Goal: Information Seeking & Learning: Learn about a topic

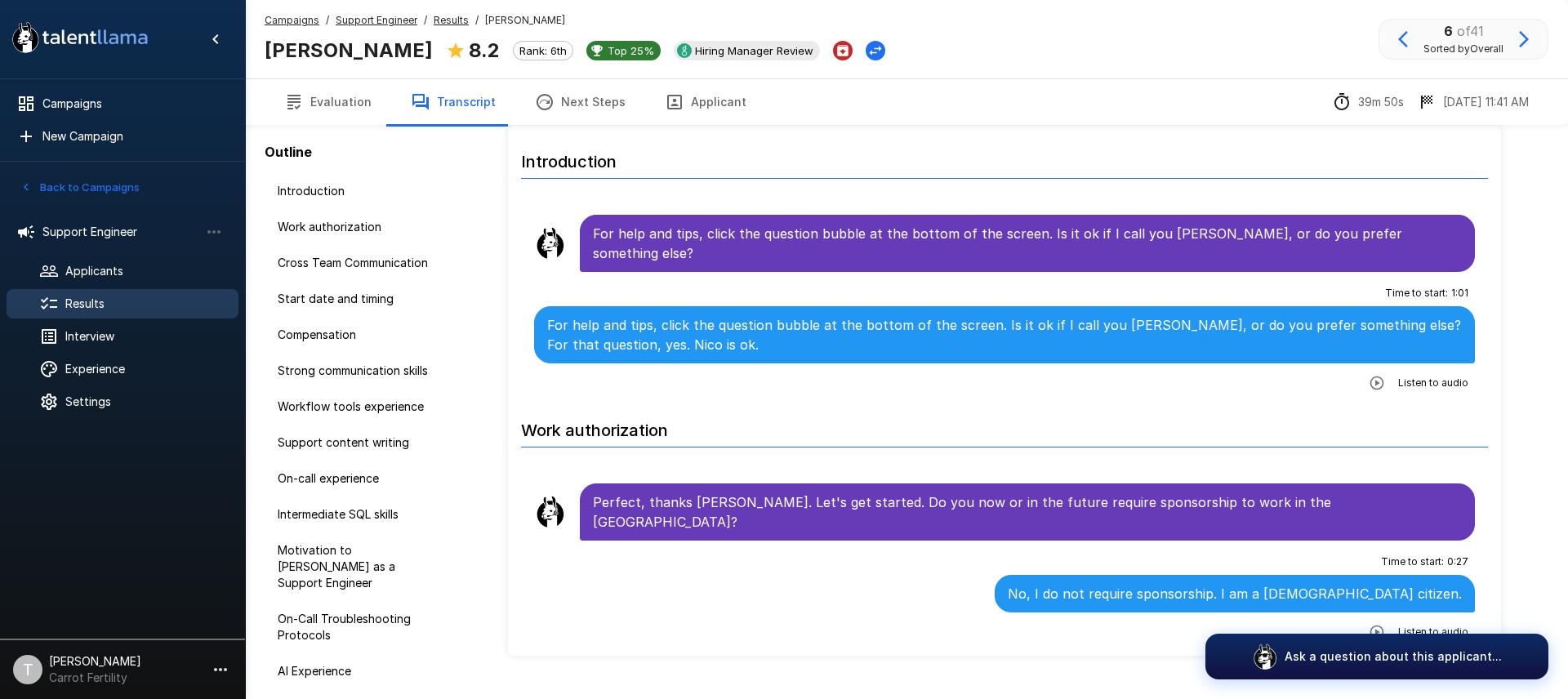
scroll to position [4241, 0]
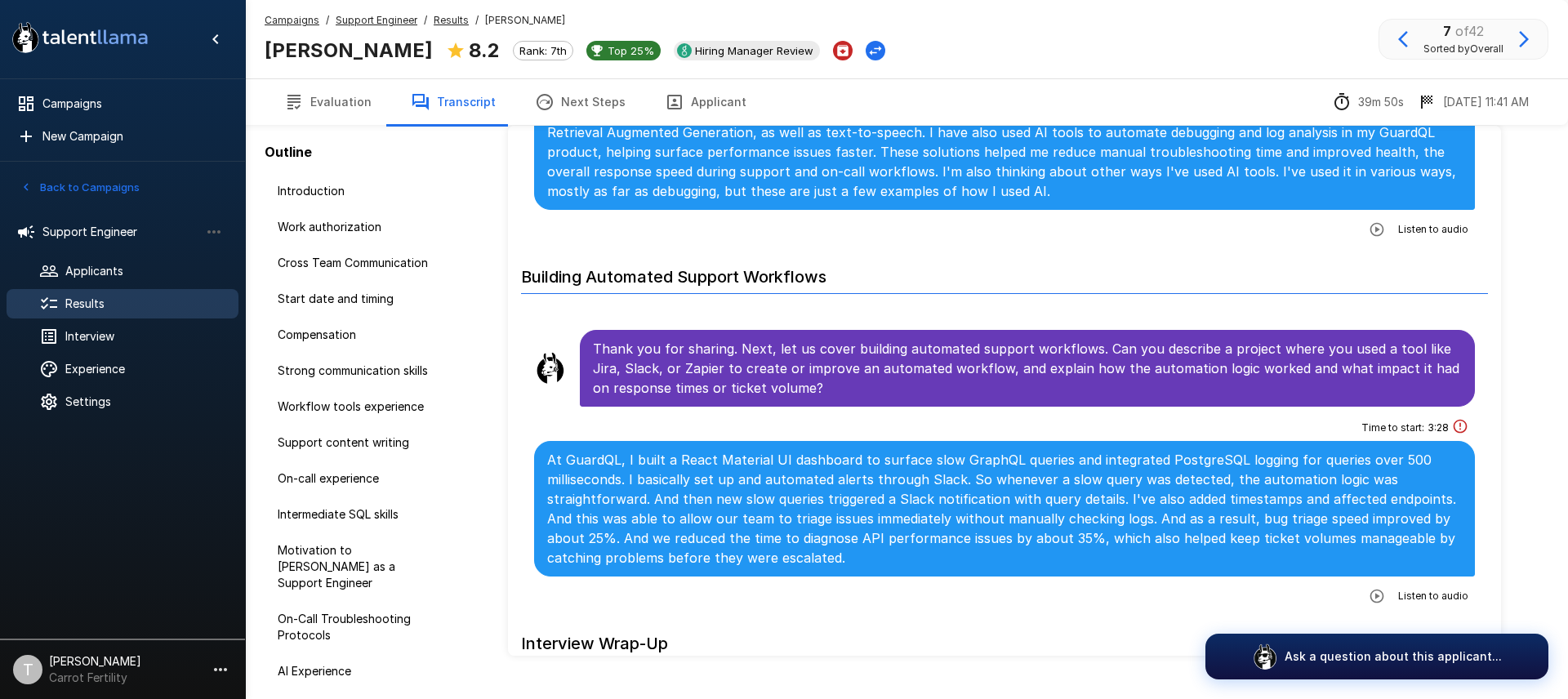
click at [119, 309] on span "Results" at bounding box center [145, 303] width 160 height 16
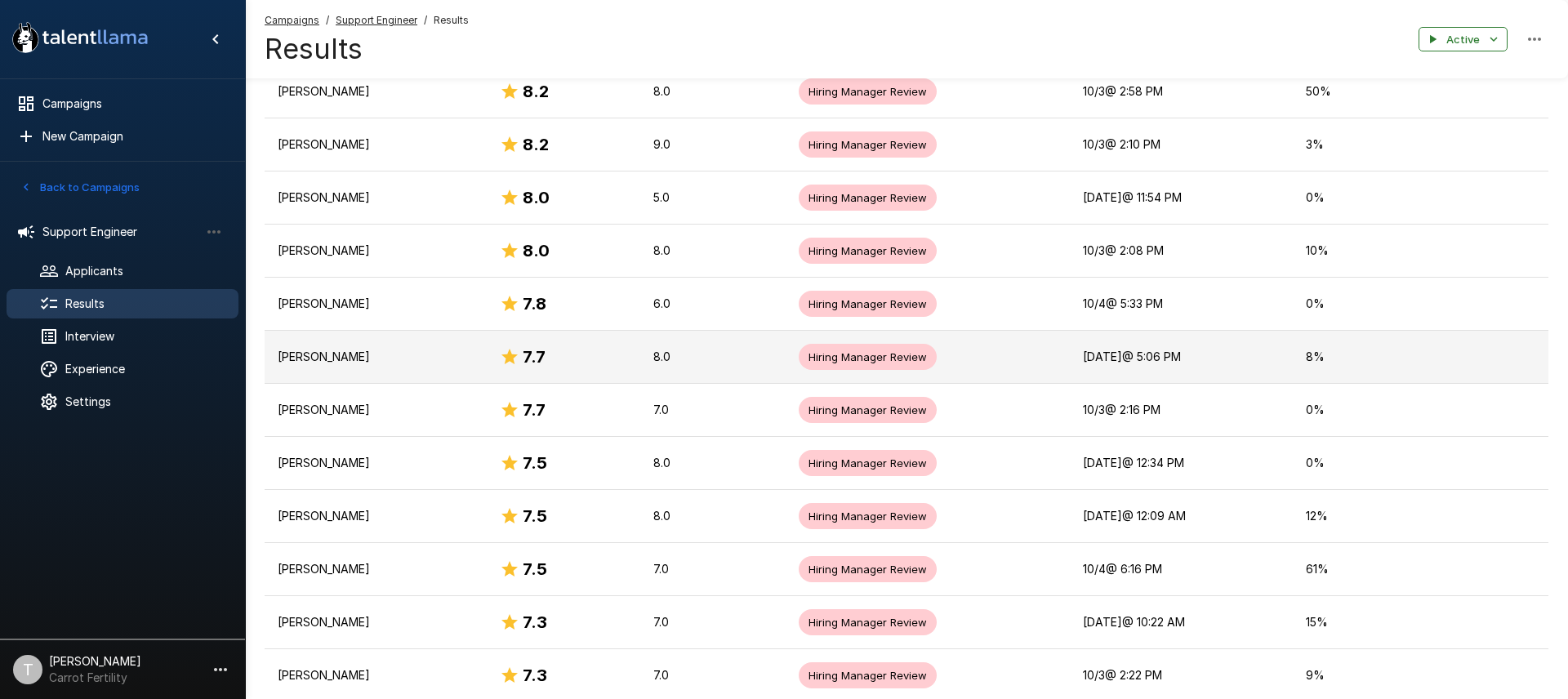
scroll to position [801, 0]
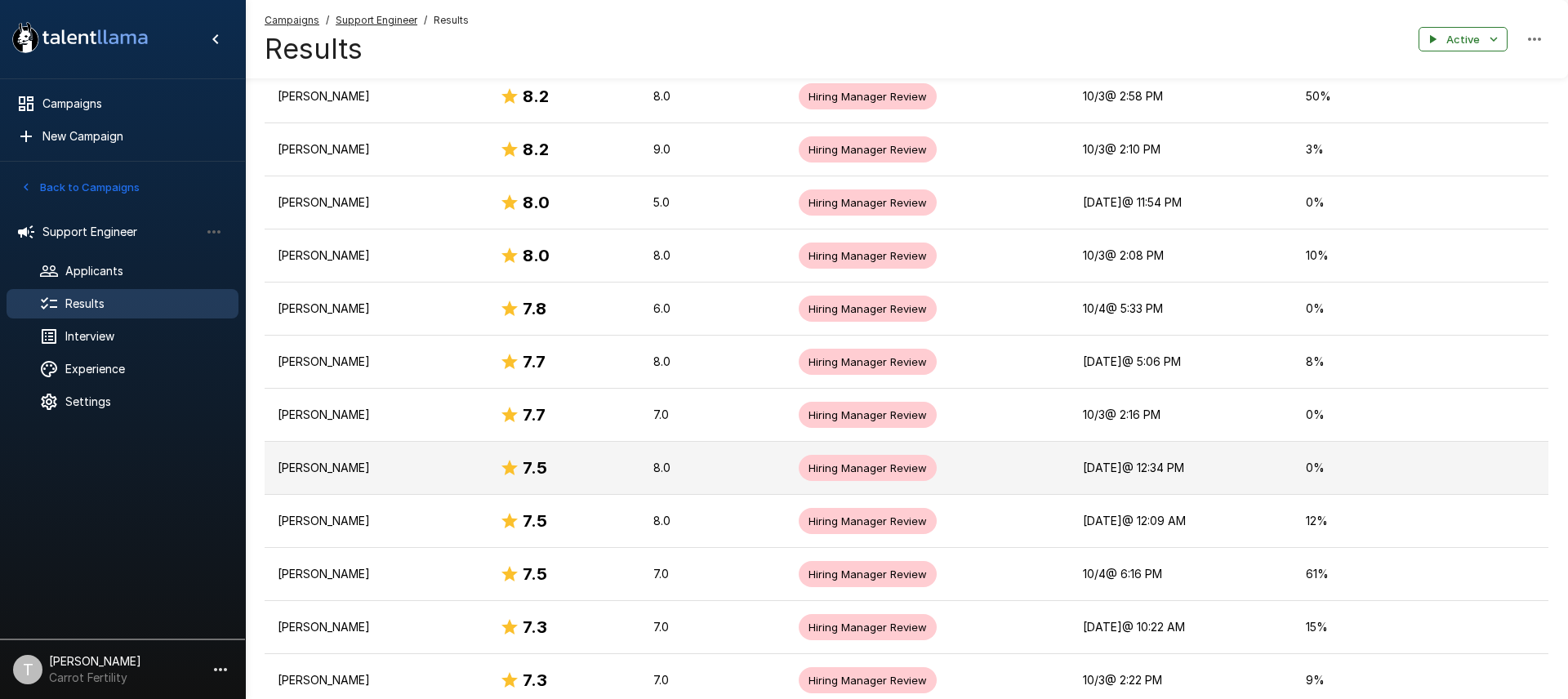
click at [415, 466] on p "[PERSON_NAME]" at bounding box center [375, 467] width 196 height 16
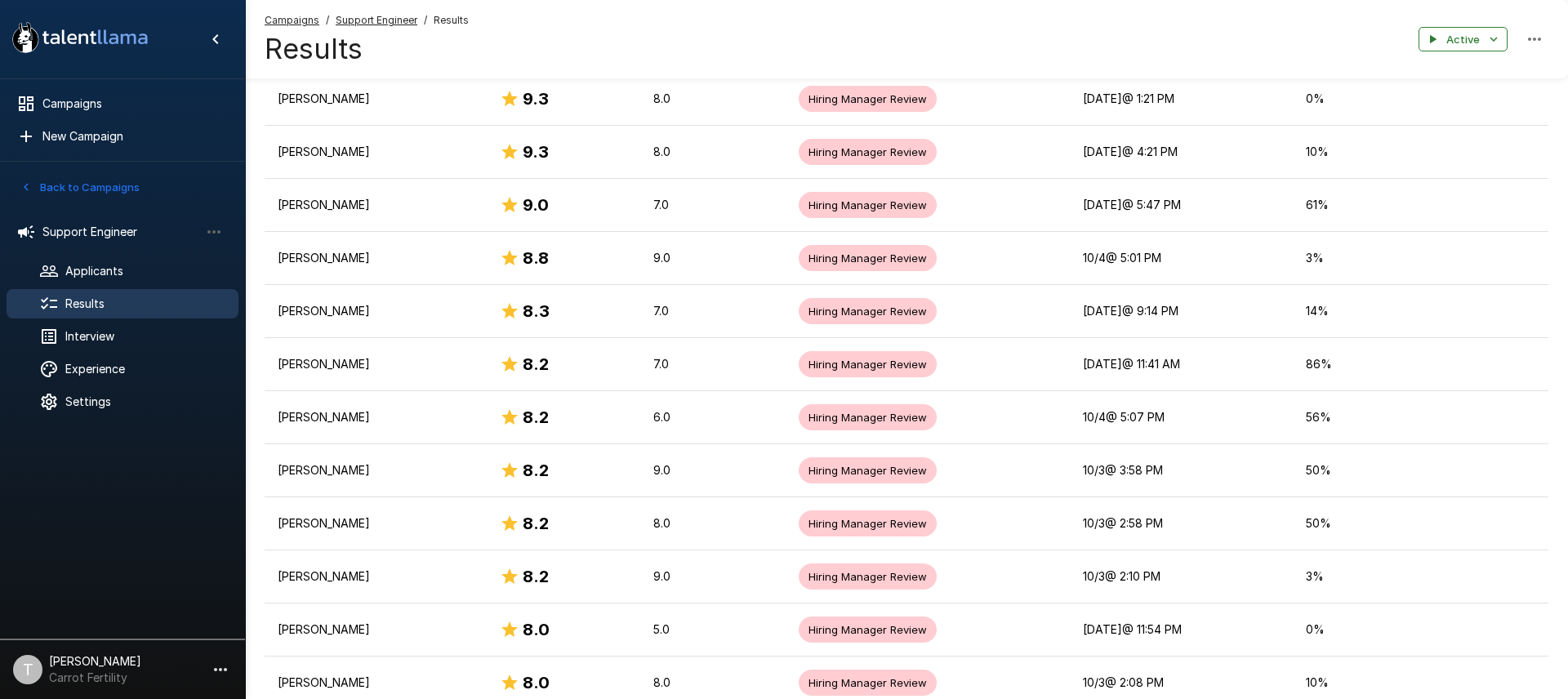
scroll to position [383, 0]
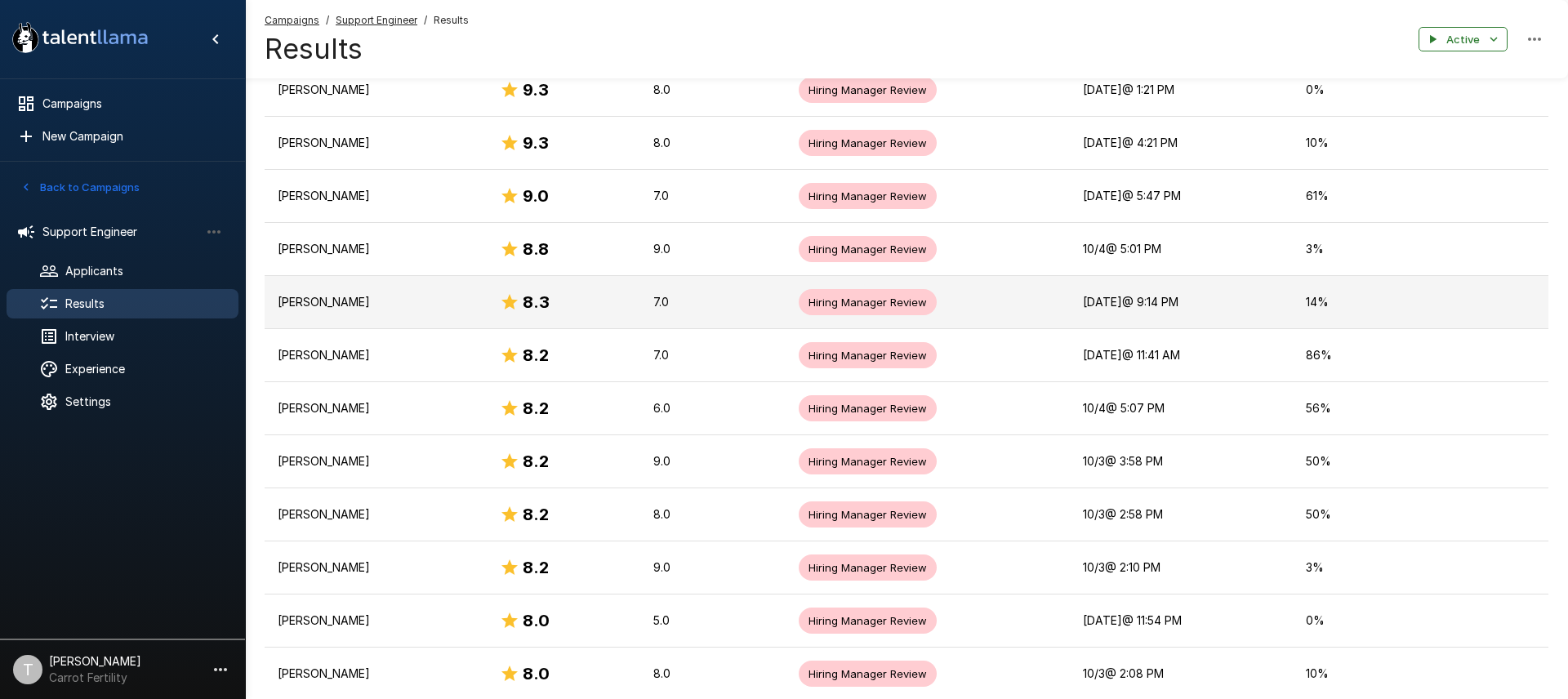
click at [340, 302] on p "[PERSON_NAME]" at bounding box center [375, 302] width 196 height 16
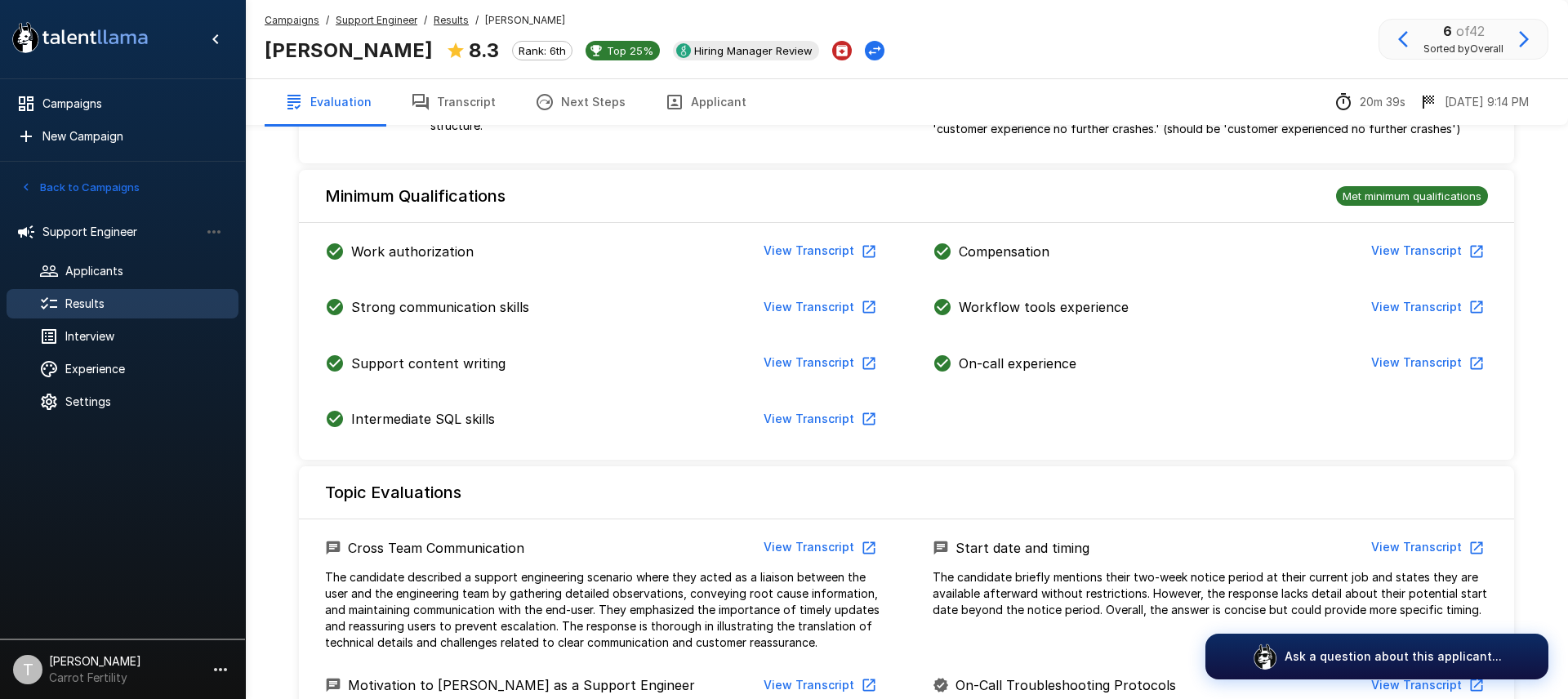
scroll to position [439, 0]
click at [784, 257] on button "View Transcript" at bounding box center [818, 250] width 124 height 30
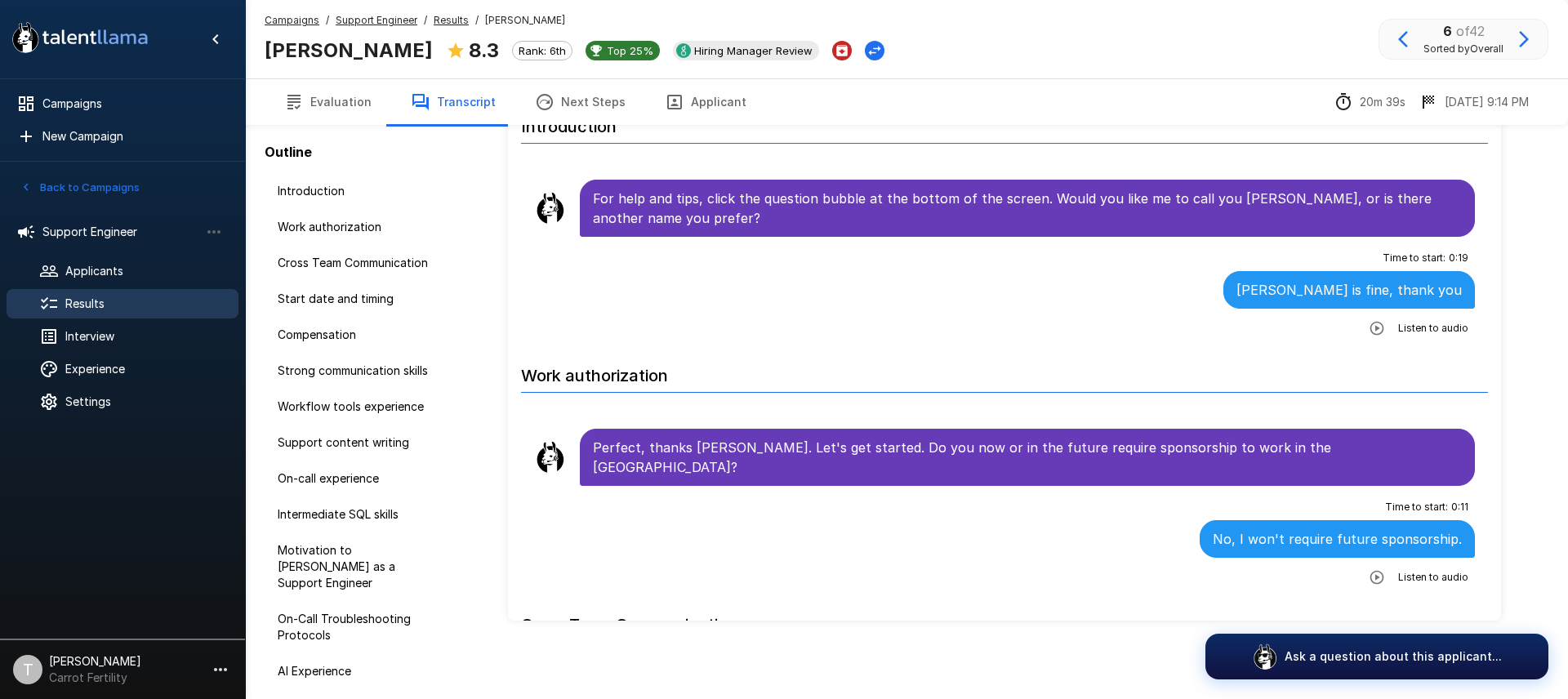
scroll to position [88, 0]
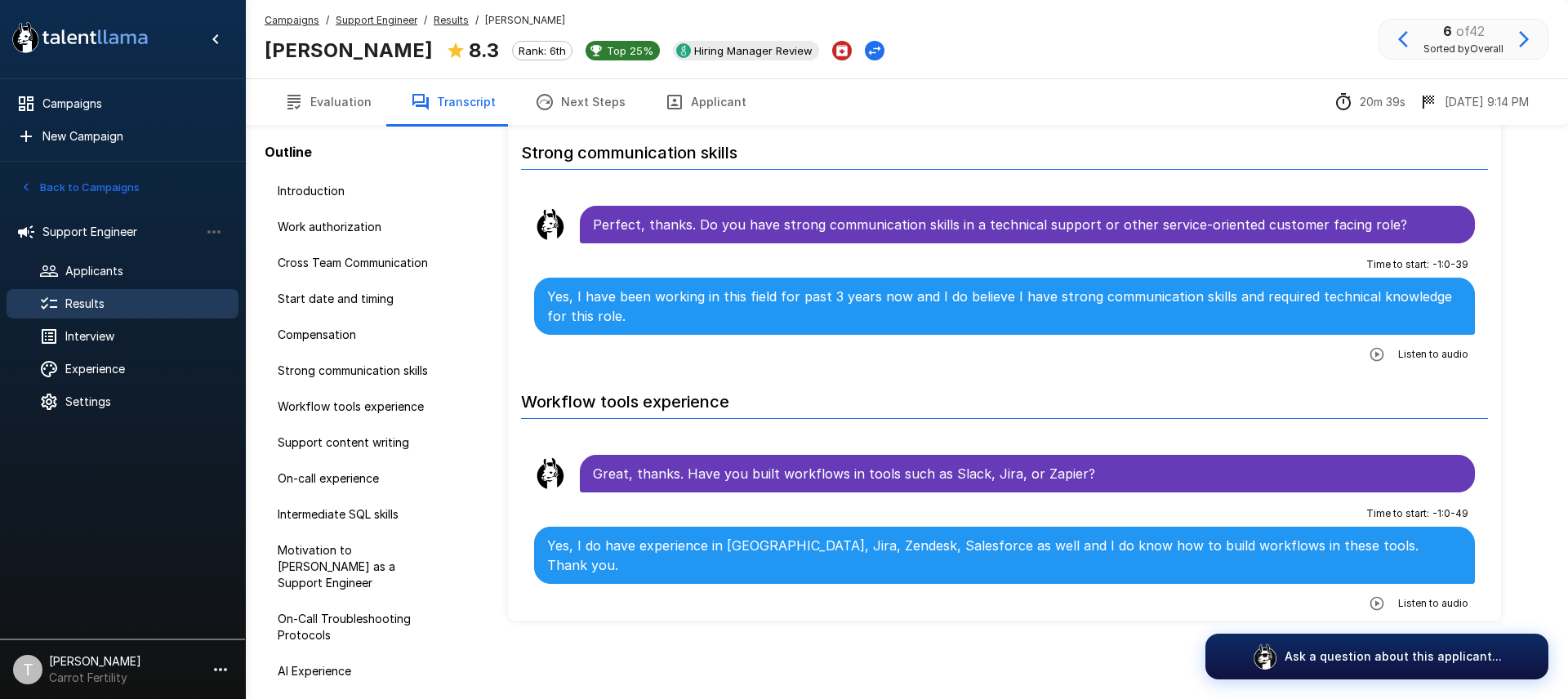
scroll to position [1357, 0]
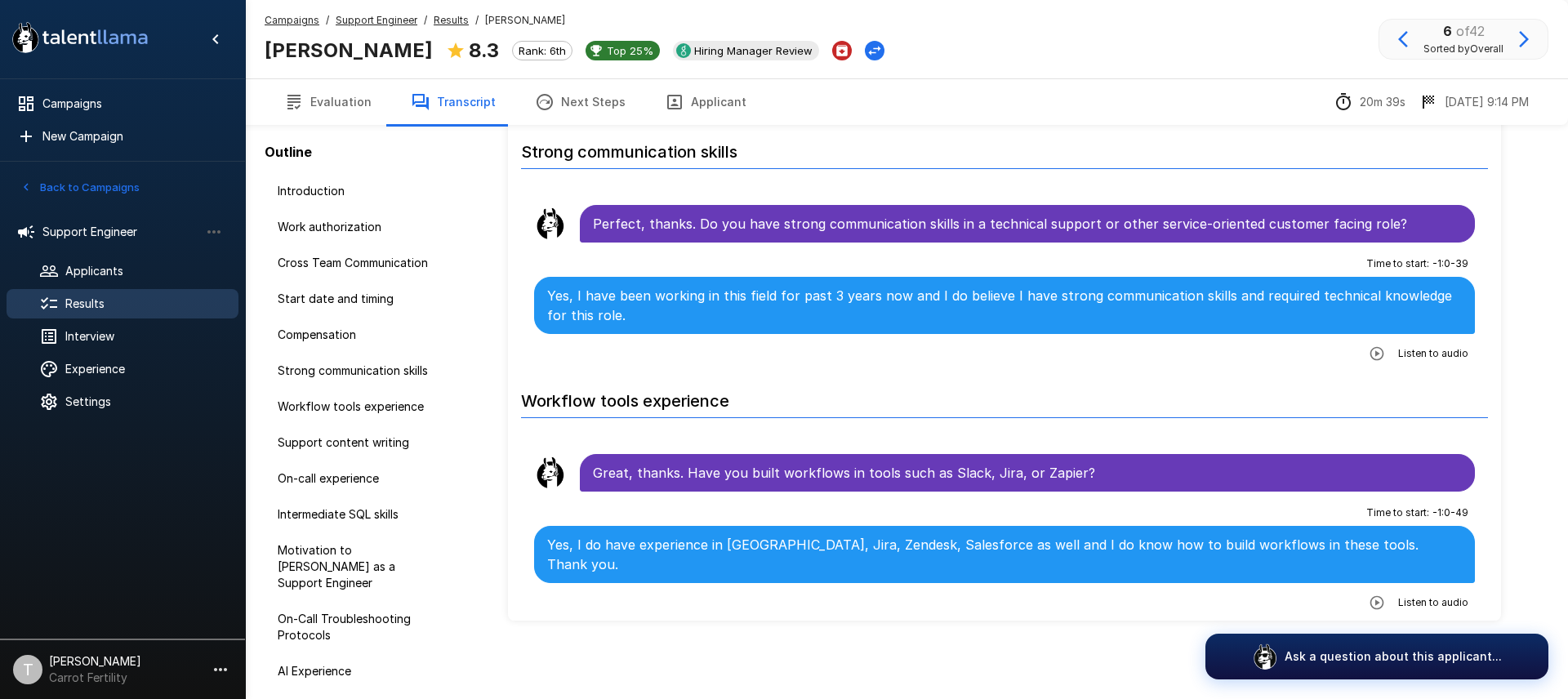
click at [93, 299] on span "Results" at bounding box center [145, 303] width 160 height 16
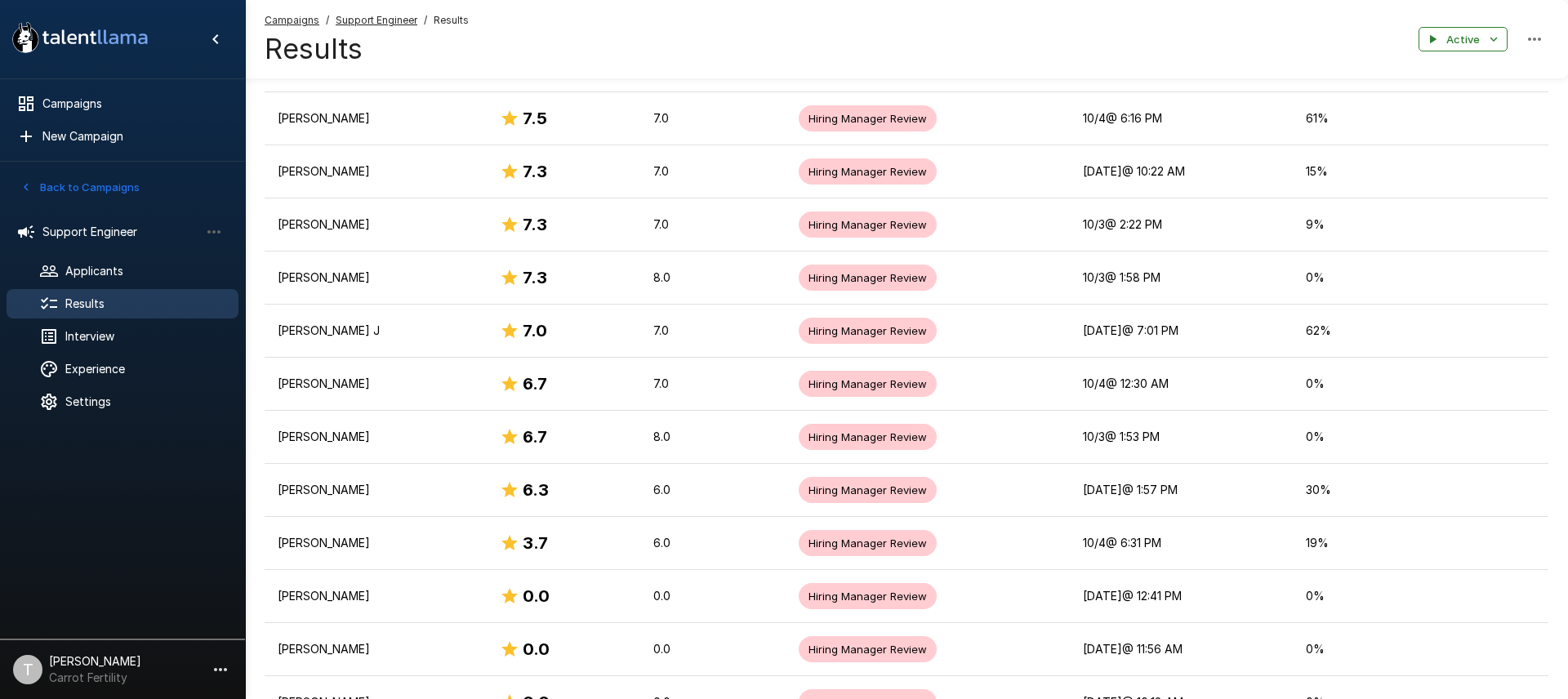
scroll to position [2044, 0]
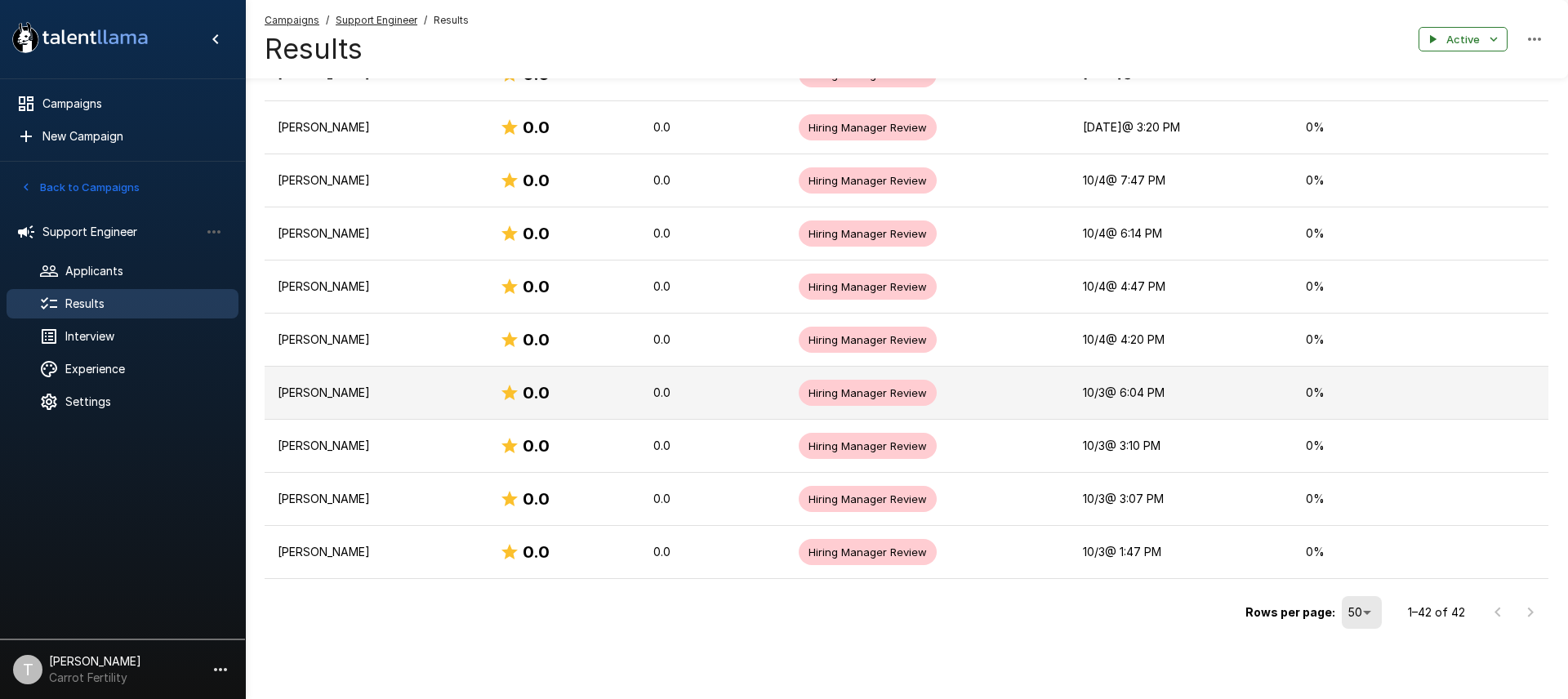
click at [317, 397] on p "[PERSON_NAME]" at bounding box center [375, 392] width 196 height 16
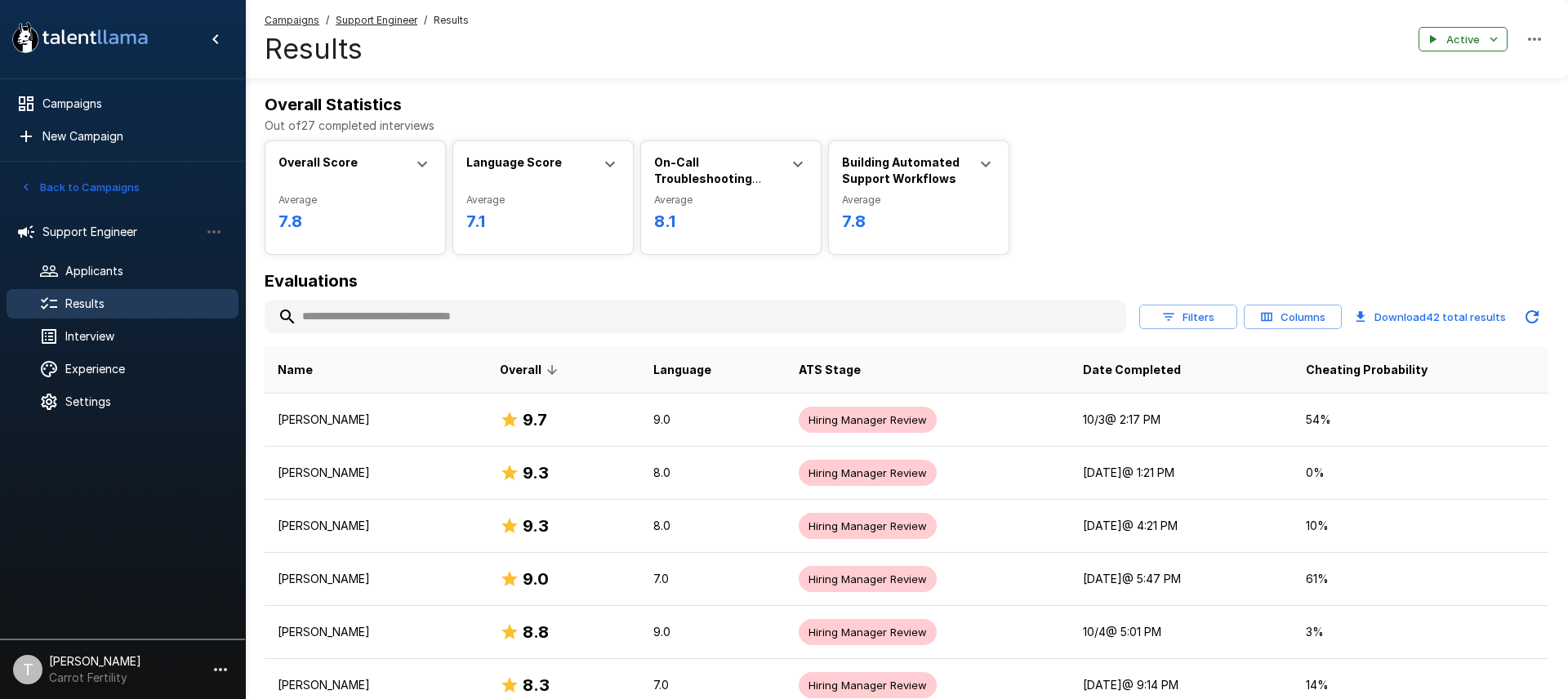
scroll to position [2044, 0]
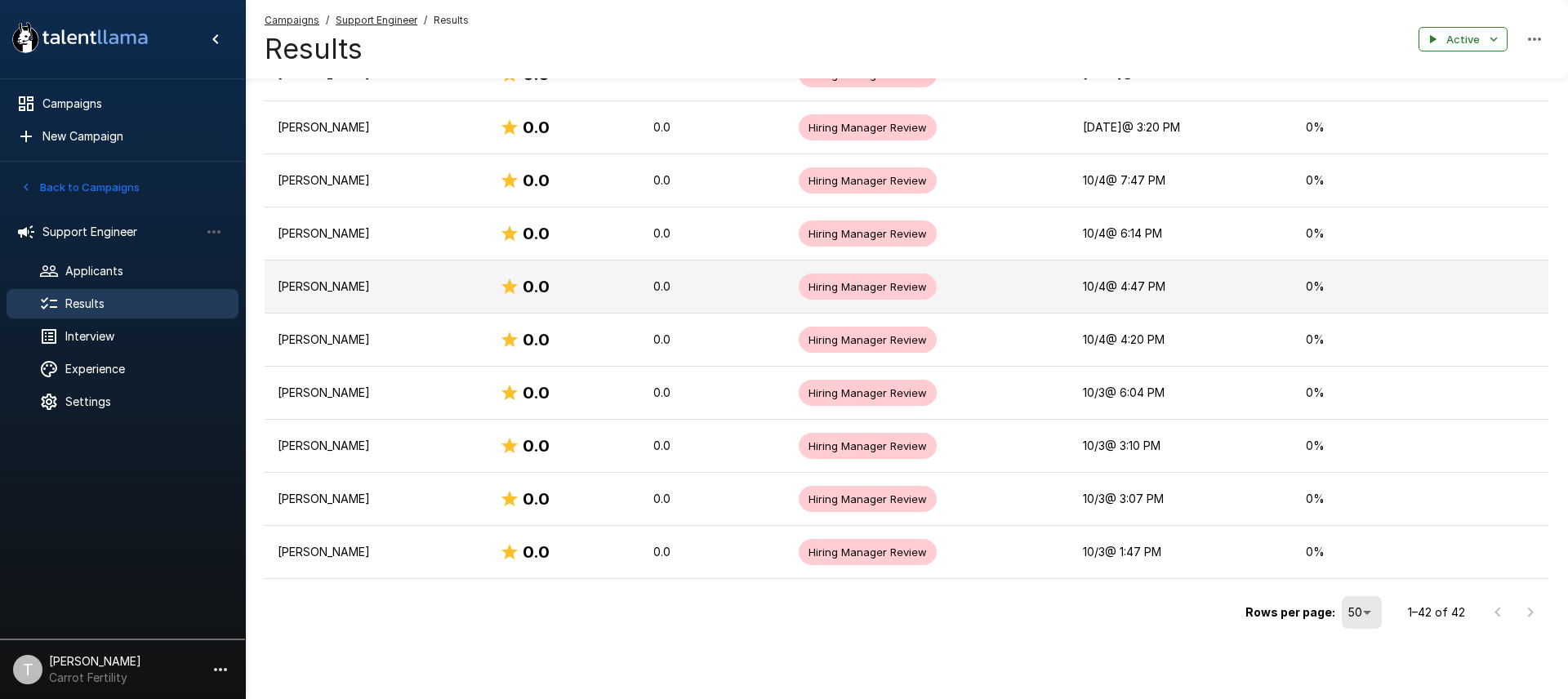
click at [323, 291] on p "[PERSON_NAME]" at bounding box center [375, 286] width 196 height 16
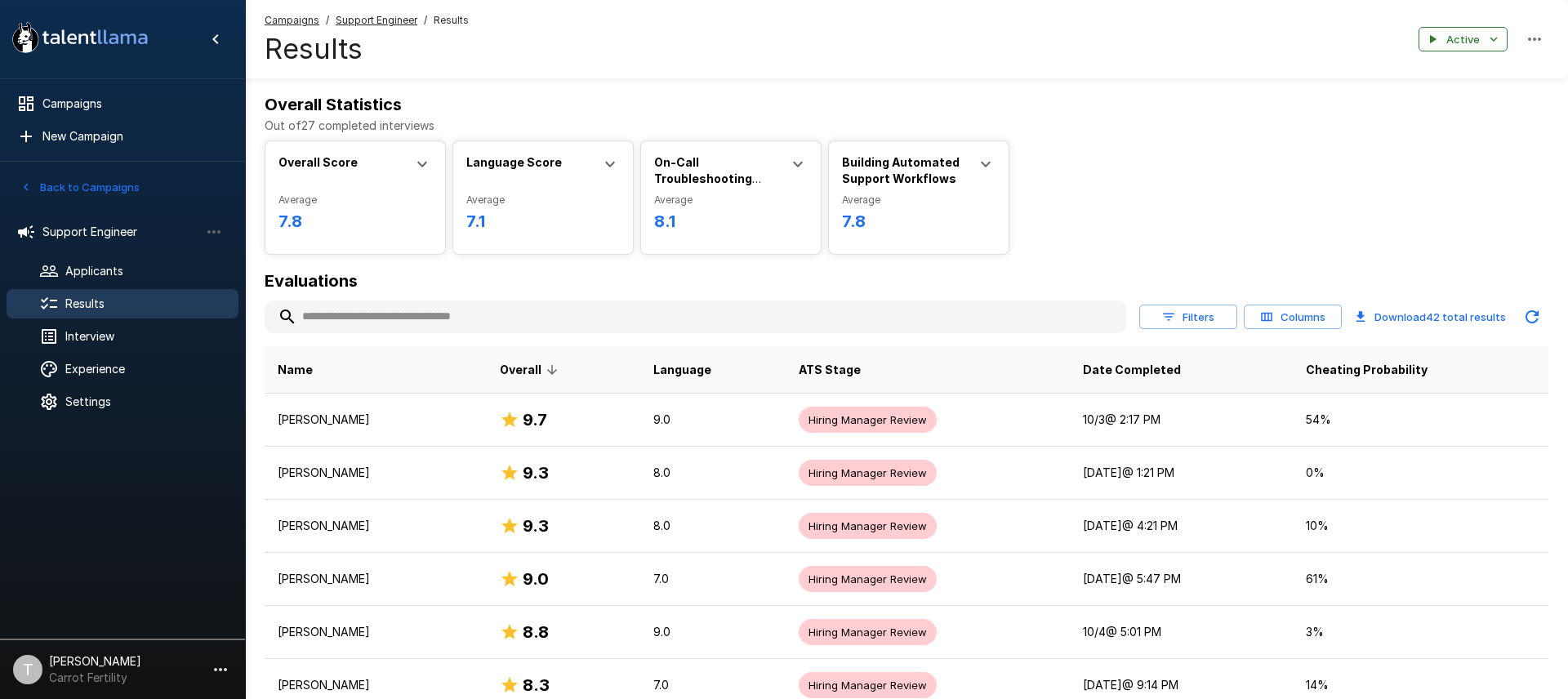
scroll to position [2044, 0]
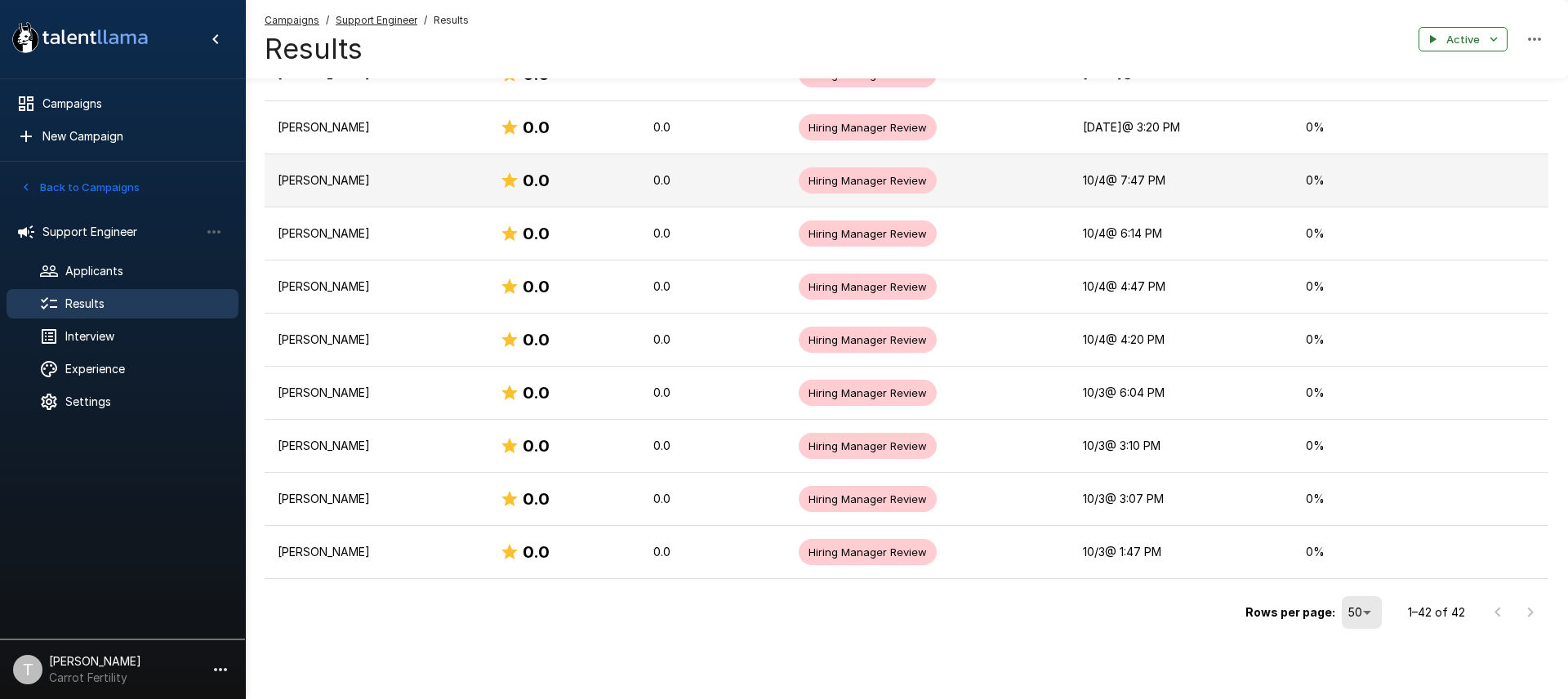
click at [331, 187] on p "[PERSON_NAME]" at bounding box center [375, 180] width 196 height 16
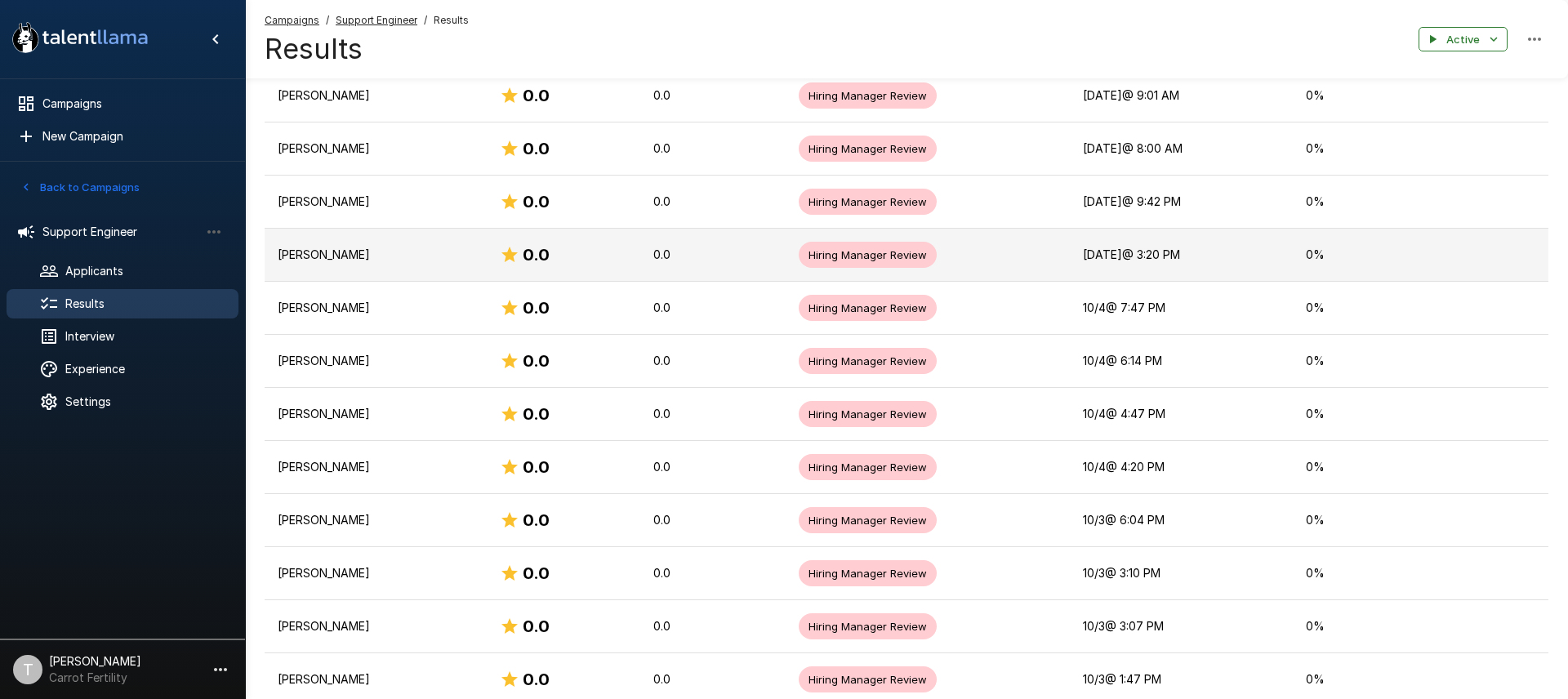
scroll to position [1916, 0]
click at [315, 259] on p "[PERSON_NAME]" at bounding box center [375, 255] width 196 height 16
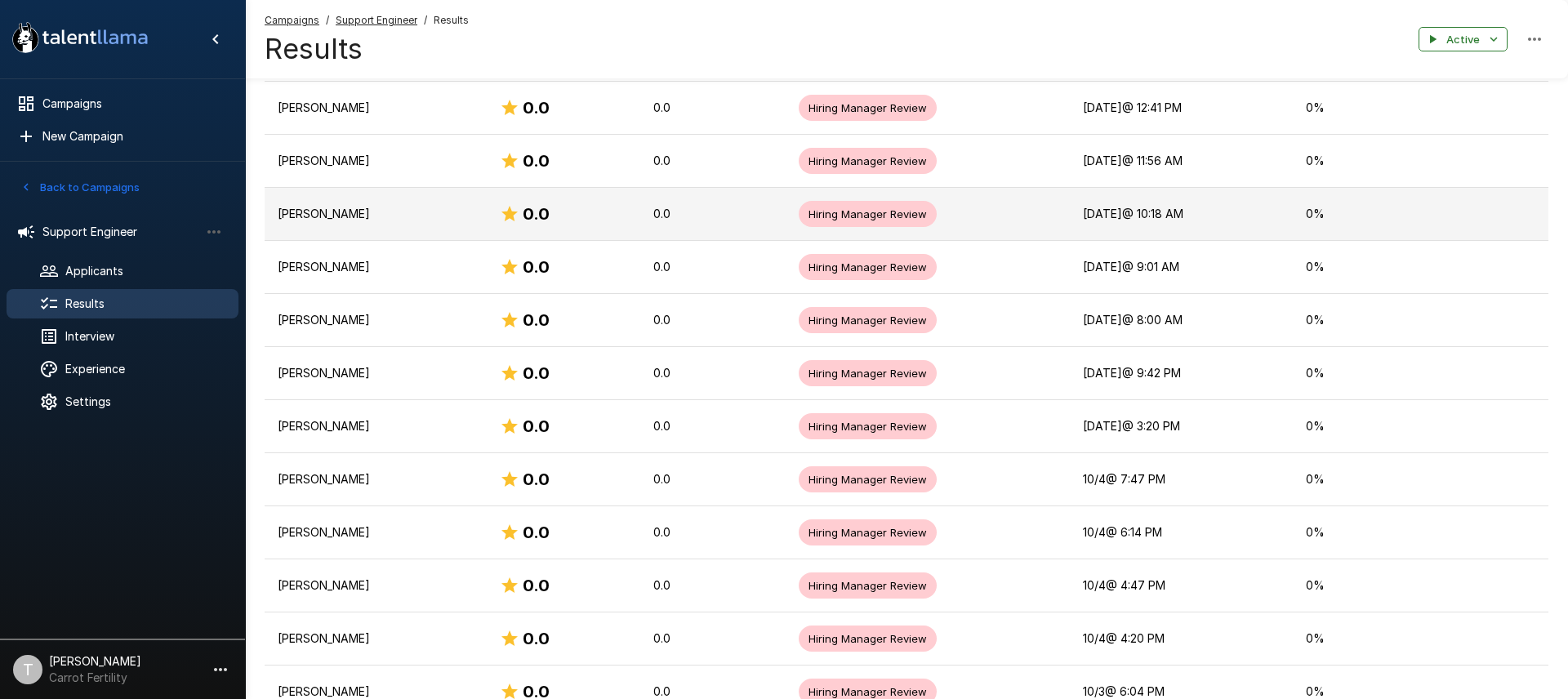
scroll to position [1738, 0]
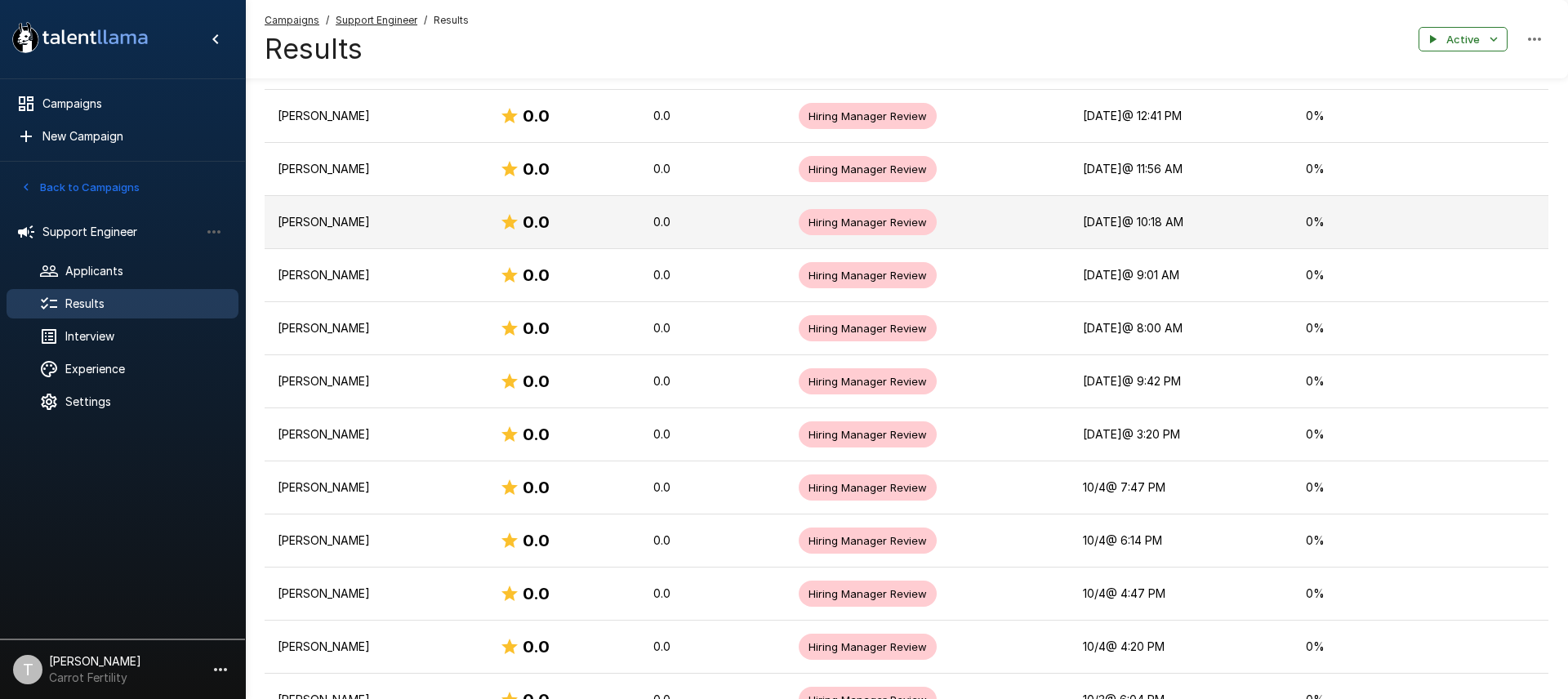
click at [331, 225] on p "[PERSON_NAME]" at bounding box center [375, 222] width 196 height 16
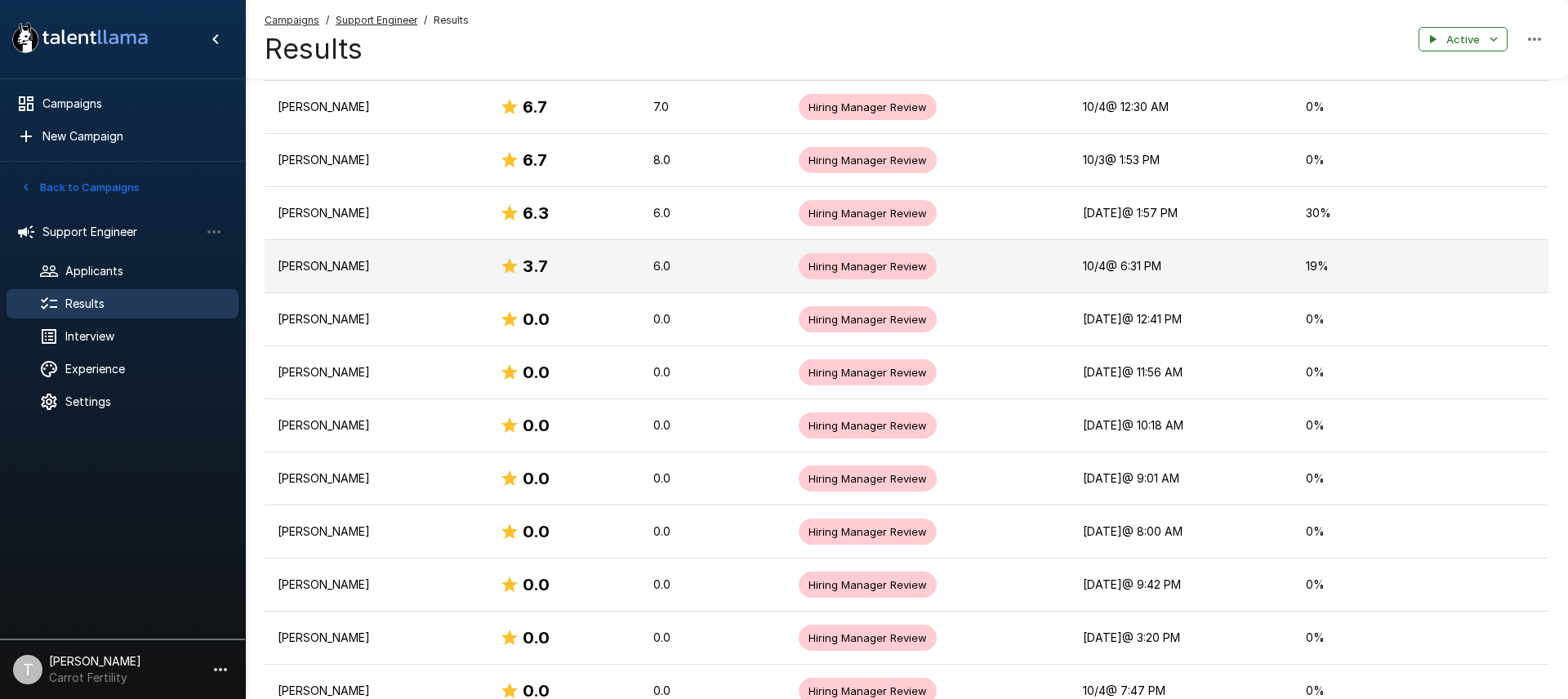
scroll to position [1533, 0]
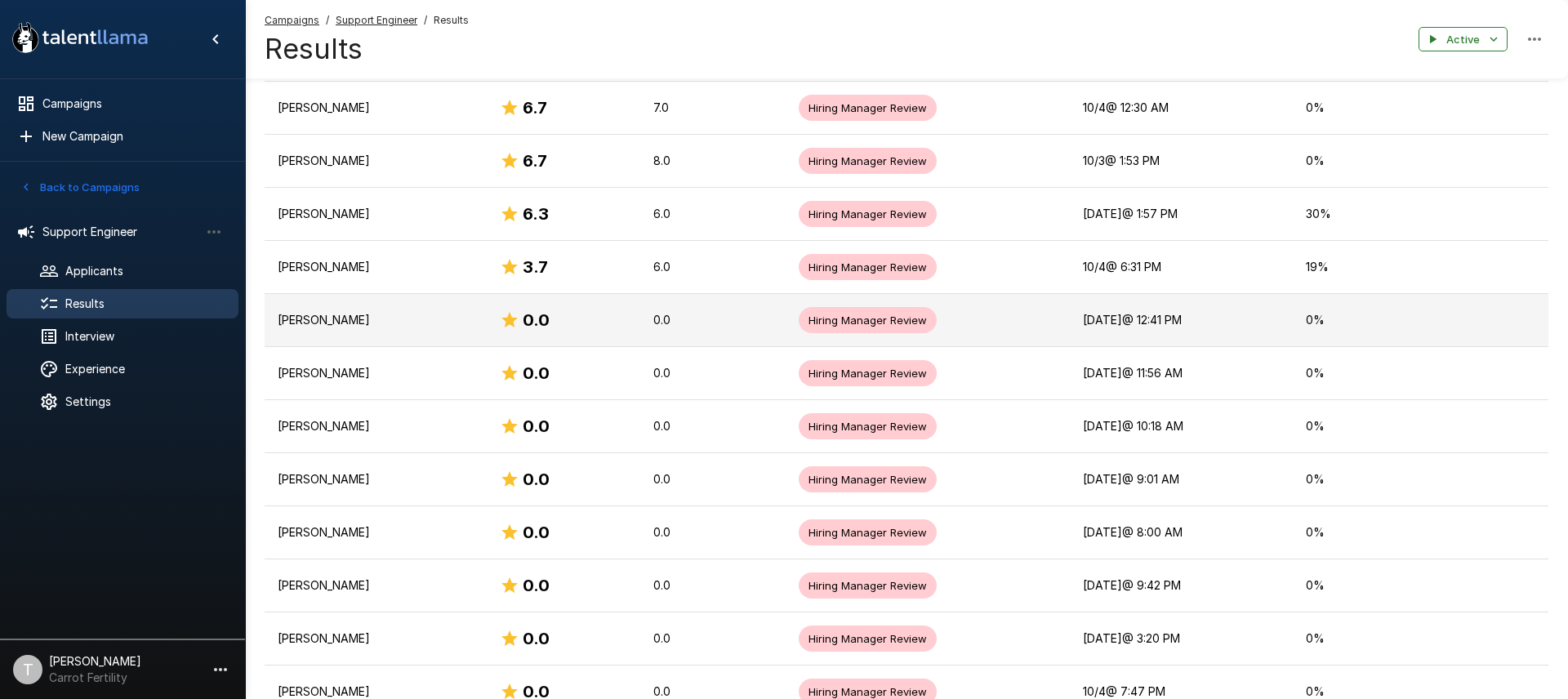
click at [326, 324] on p "[PERSON_NAME]" at bounding box center [375, 320] width 196 height 16
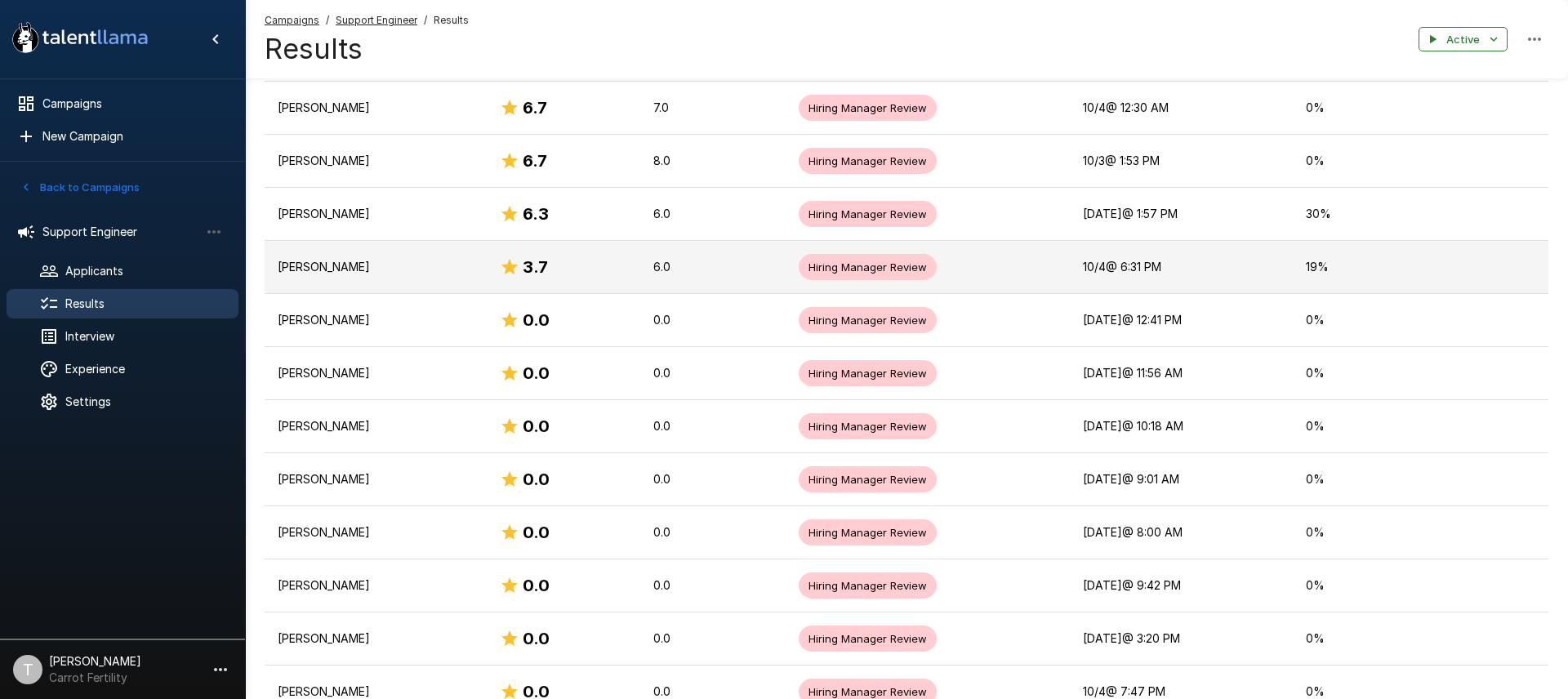
scroll to position [2044, 0]
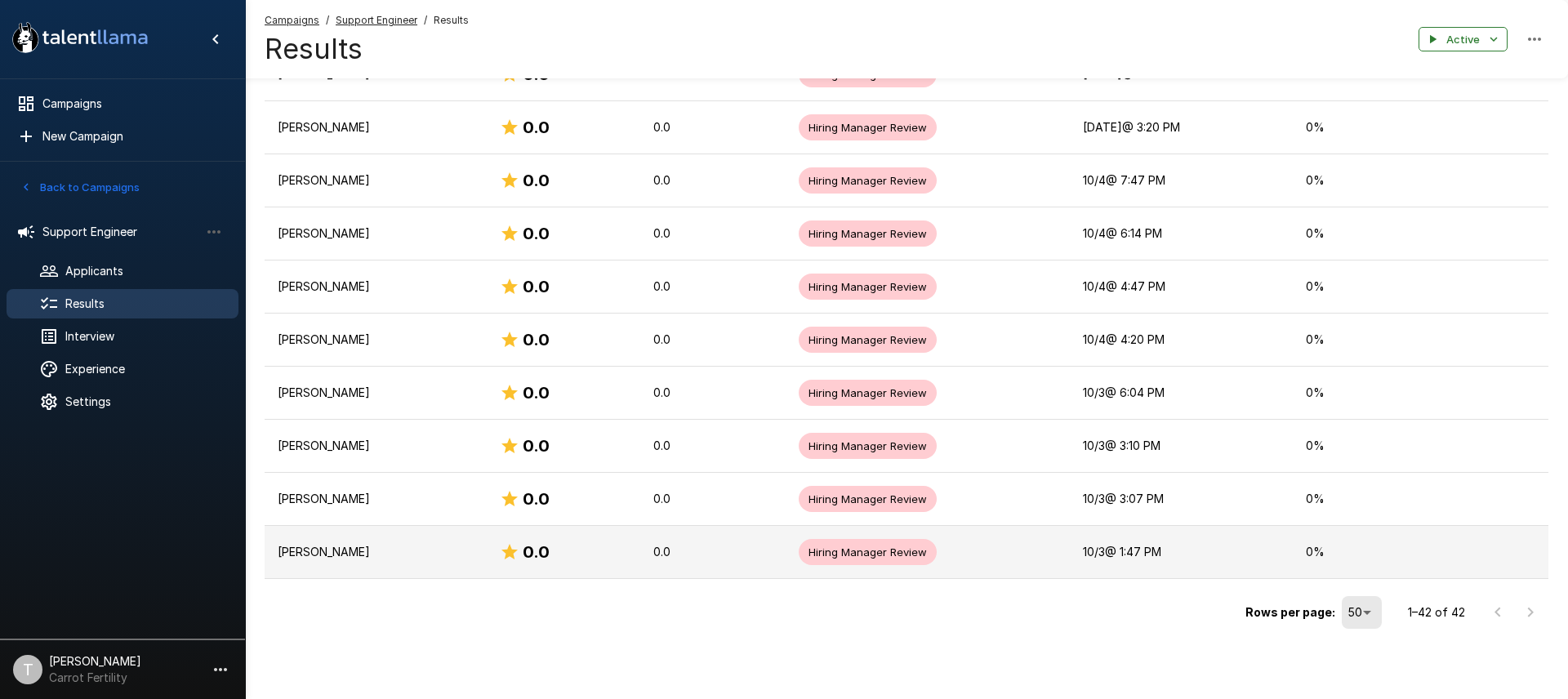
click at [334, 549] on p "[PERSON_NAME]" at bounding box center [375, 552] width 196 height 16
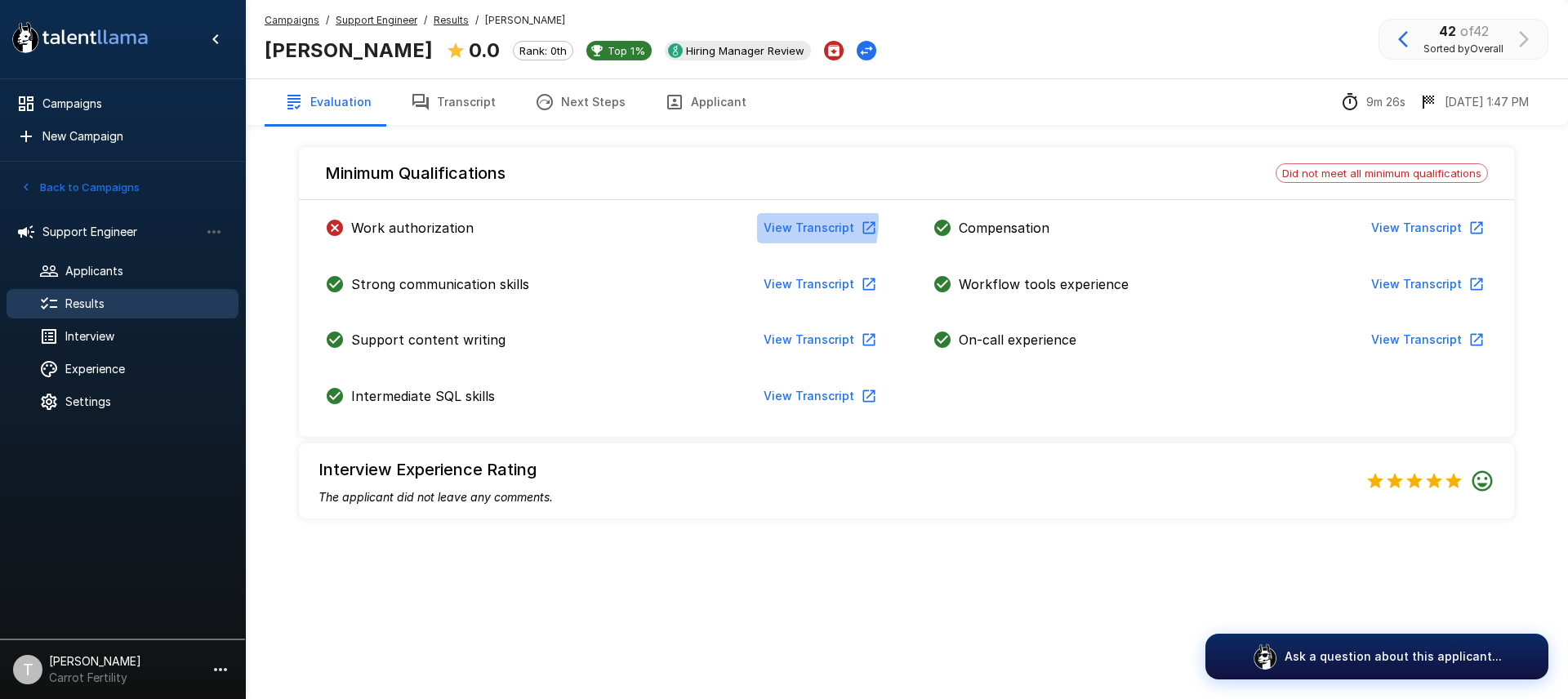
click at [784, 221] on button "View Transcript" at bounding box center [818, 228] width 124 height 30
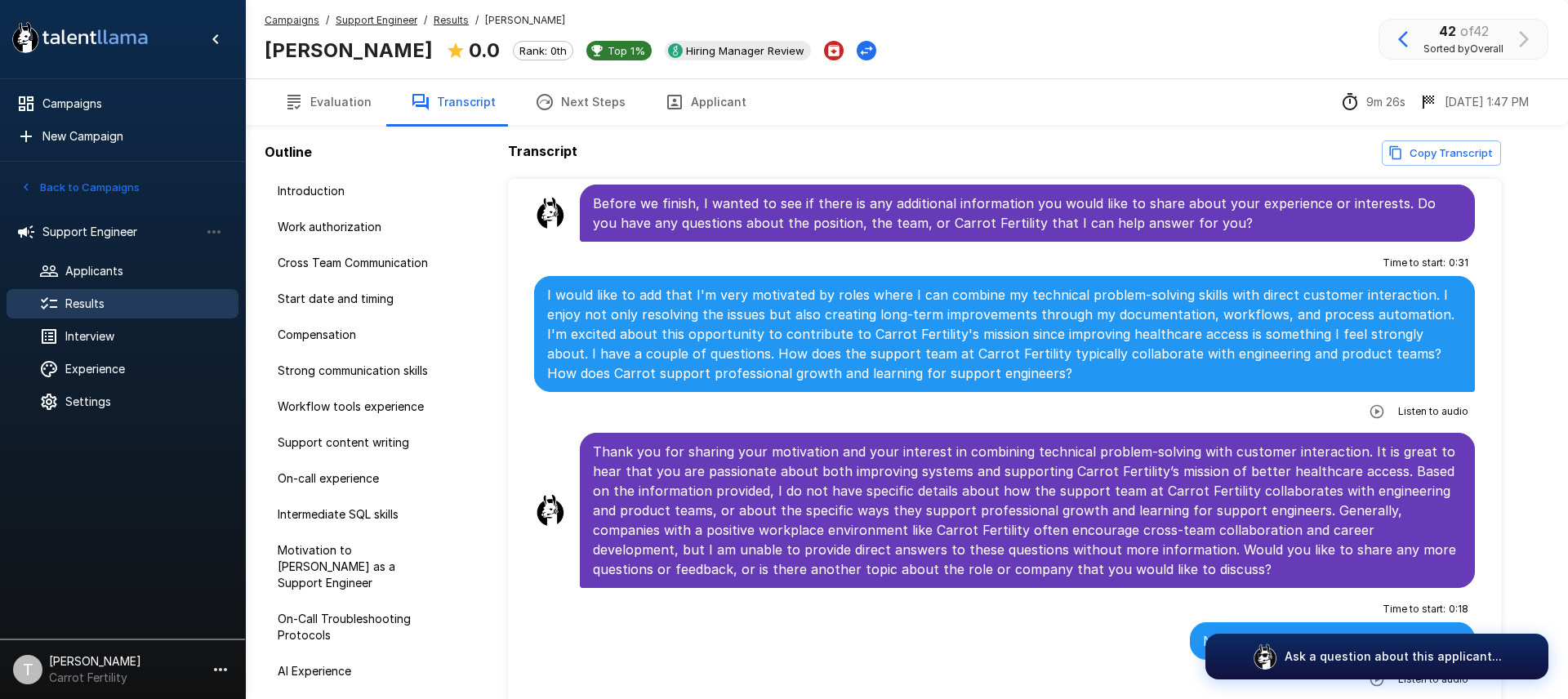
scroll to position [88, 0]
